Goal: Task Accomplishment & Management: Use online tool/utility

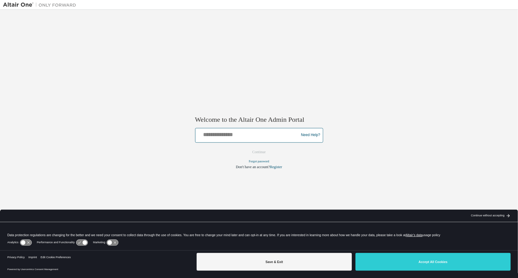
click at [231, 134] on input "text" at bounding box center [248, 133] width 100 height 9
type input "**********"
click at [261, 148] on button "Continue" at bounding box center [259, 151] width 26 height 9
